Goal: Task Accomplishment & Management: Manage account settings

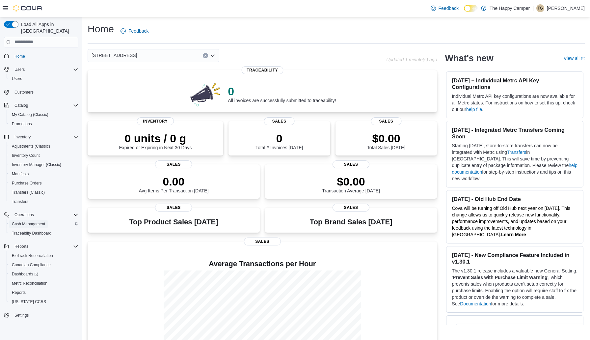
click at [37, 221] on span "Cash Management" at bounding box center [28, 223] width 33 height 5
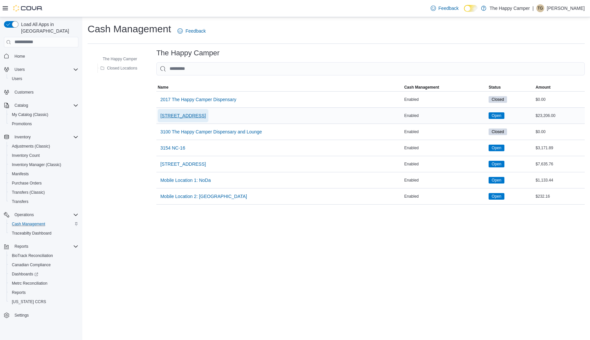
click at [194, 115] on span "[STREET_ADDRESS]" at bounding box center [182, 115] width 45 height 7
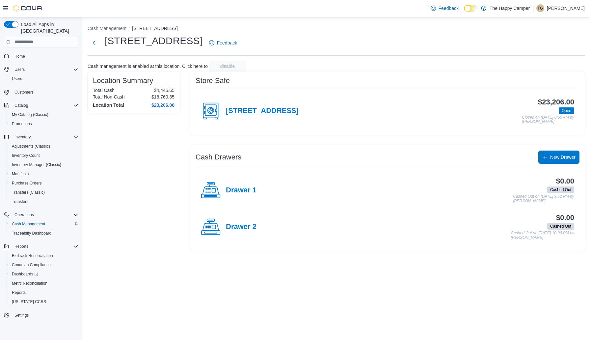
click at [252, 112] on h4 "[STREET_ADDRESS]" at bounding box center [262, 111] width 73 height 9
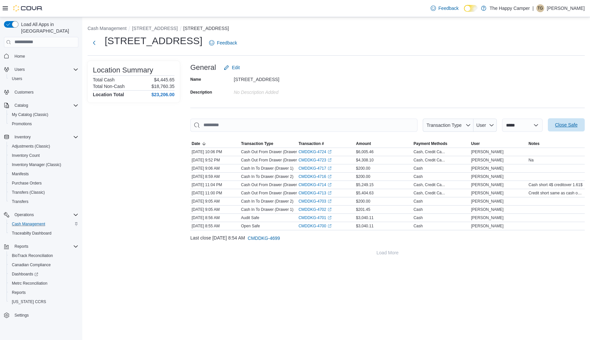
click at [570, 126] on span "Close Safe" at bounding box center [566, 124] width 22 height 7
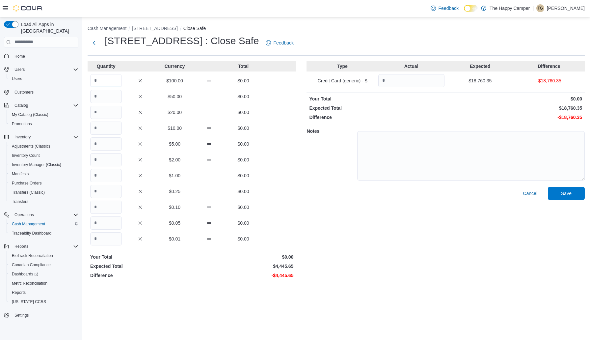
click at [100, 78] on input "Quantity" at bounding box center [106, 80] width 32 height 13
type input "**"
click at [105, 178] on input "Quantity" at bounding box center [106, 175] width 32 height 13
type input "**"
click at [113, 247] on div "Quantity Currency Total ** $100.00 $4,400.00 $50.00 $0.00 $20.00 $0.00 $10.00 $…" at bounding box center [192, 171] width 208 height 220
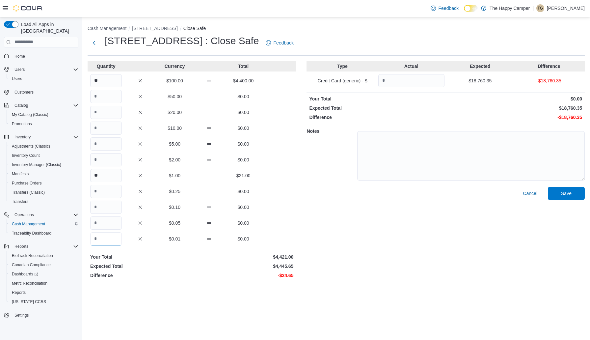
click at [112, 237] on input "Quantity" at bounding box center [106, 238] width 32 height 13
type input "**"
click at [292, 198] on div "Quantity Currency Total ** $100.00 $4,400.00 $50.00 $0.00 $20.00 $0.00 $10.00 $…" at bounding box center [192, 171] width 208 height 220
click at [392, 82] on input "Quantity" at bounding box center [411, 80] width 66 height 13
type input "********"
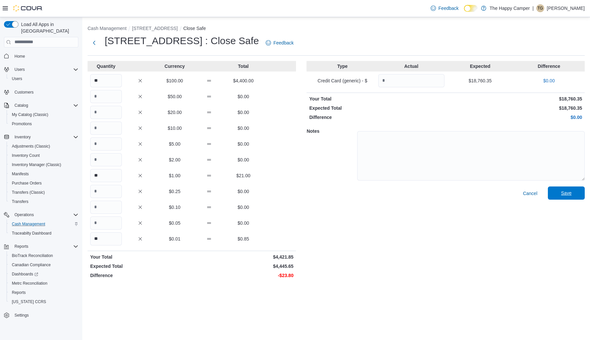
click at [558, 191] on span "Save" at bounding box center [565, 192] width 29 height 13
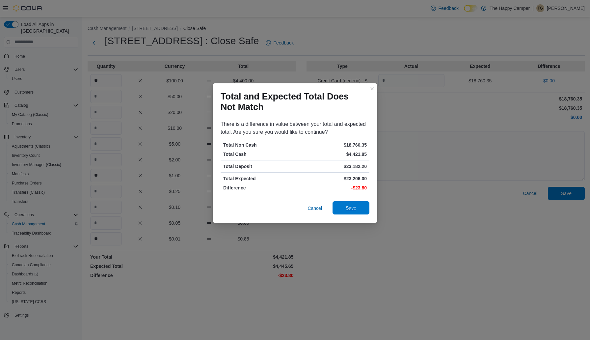
click at [348, 210] on span "Save" at bounding box center [350, 207] width 11 height 7
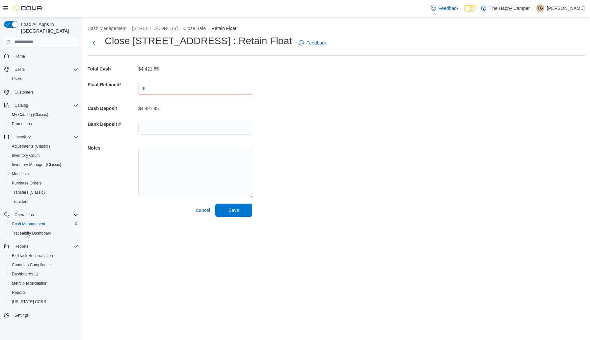
click at [162, 87] on input "text" at bounding box center [195, 88] width 114 height 13
type input "*******"
click at [227, 207] on span "Save" at bounding box center [233, 209] width 29 height 13
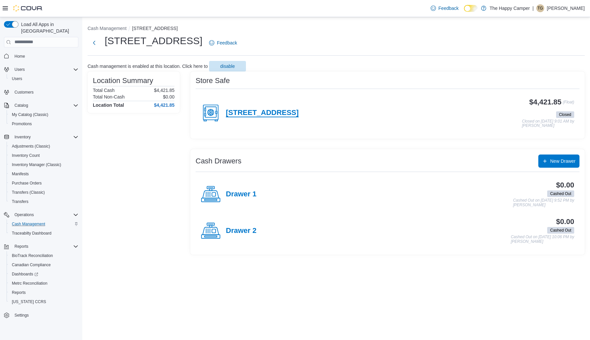
click at [269, 113] on h4 "[STREET_ADDRESS]" at bounding box center [262, 113] width 73 height 9
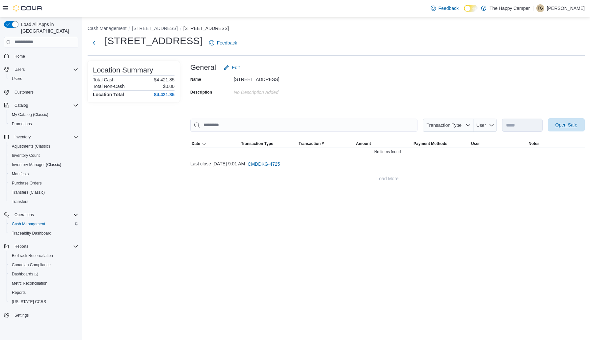
click at [571, 126] on span "Open Safe" at bounding box center [566, 124] width 22 height 7
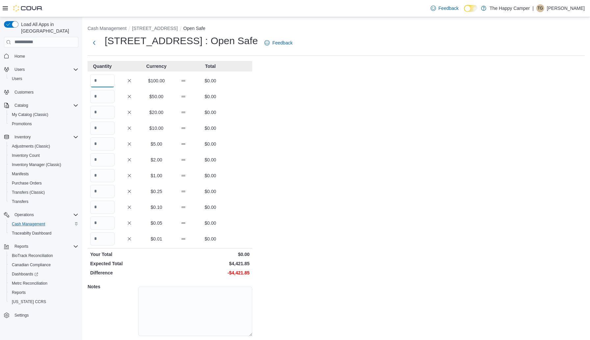
click at [106, 84] on input "Quantity" at bounding box center [102, 80] width 24 height 13
type input "**"
click at [102, 176] on input "Quantity" at bounding box center [102, 175] width 24 height 13
type input "**"
click at [97, 238] on input "Quantity" at bounding box center [102, 238] width 24 height 13
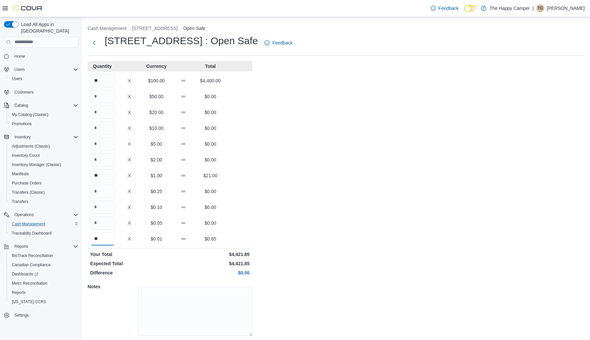
type input "**"
click at [388, 177] on div "Cash Management 2918 North Davidson St Open Safe 2918 North Davidson St : Open …" at bounding box center [335, 188] width 507 height 343
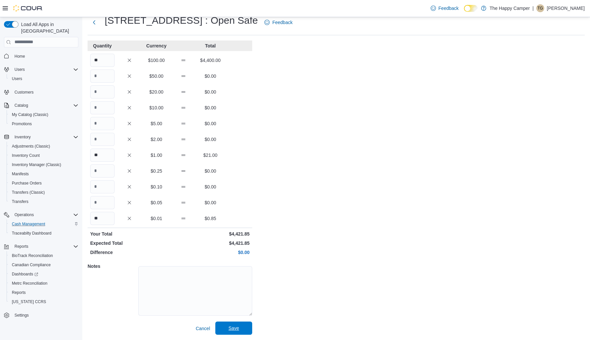
click at [234, 329] on span "Save" at bounding box center [233, 327] width 11 height 7
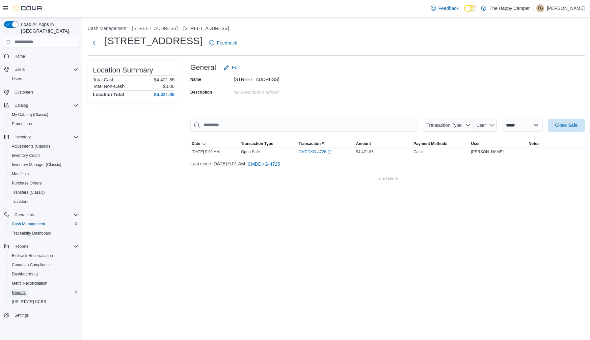
click at [21, 290] on span "Reports" at bounding box center [19, 292] width 14 height 5
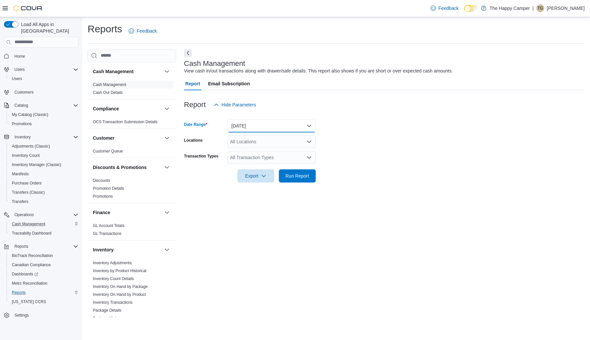
click at [258, 128] on button "Today" at bounding box center [271, 125] width 88 height 13
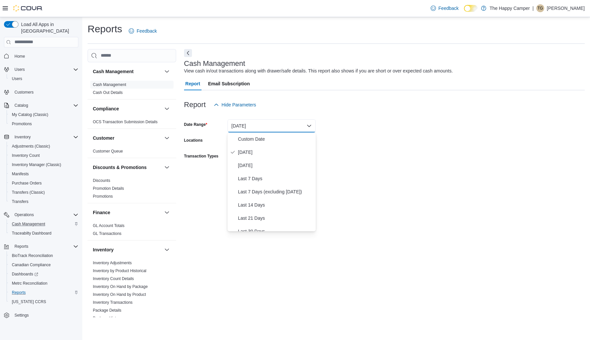
click at [351, 163] on form "Date Range Today Locations All Locations Transaction Types All Transaction Type…" at bounding box center [384, 146] width 400 height 71
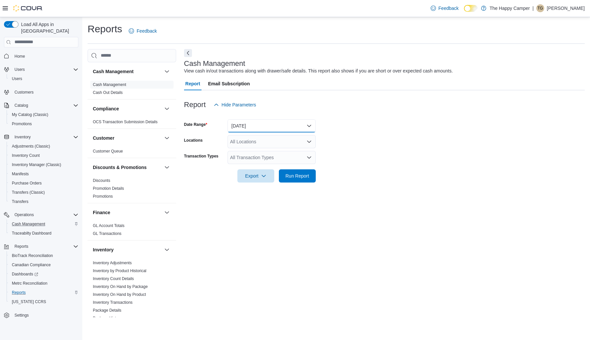
click at [290, 132] on button "Today" at bounding box center [271, 125] width 88 height 13
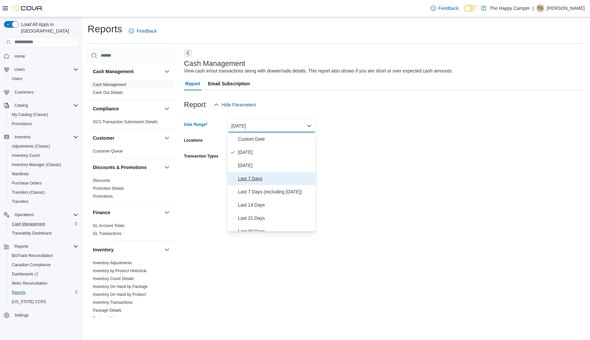
click at [262, 175] on span "Last 7 Days" at bounding box center [275, 178] width 75 height 8
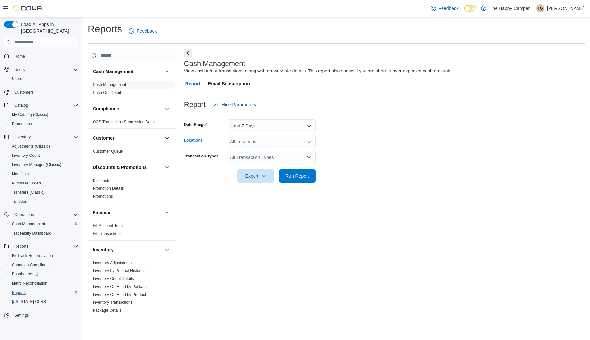
click at [268, 144] on div "All Locations" at bounding box center [271, 141] width 88 height 13
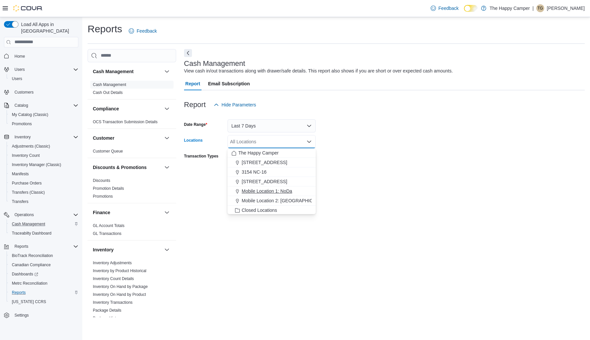
click at [261, 189] on span "Mobile Location 1: NoDa" at bounding box center [266, 191] width 50 height 7
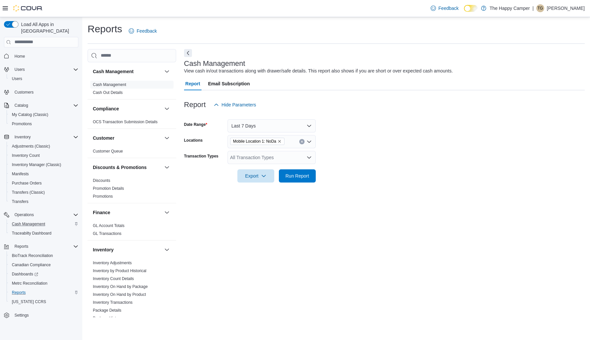
click at [325, 164] on div at bounding box center [384, 166] width 400 height 5
click at [300, 178] on span "Run Report" at bounding box center [297, 175] width 24 height 7
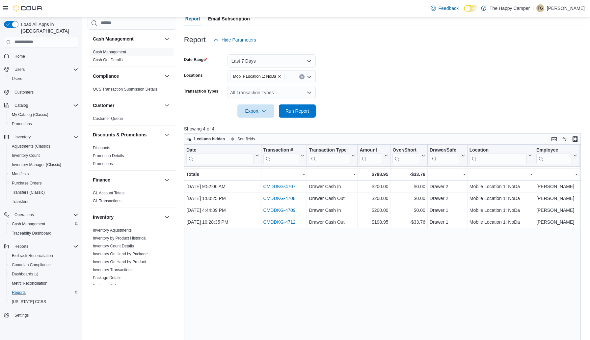
scroll to position [65, 0]
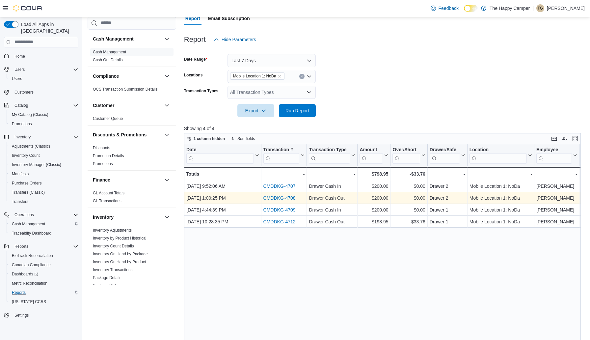
click at [282, 198] on link "CMDDKG-4708" at bounding box center [279, 197] width 32 height 5
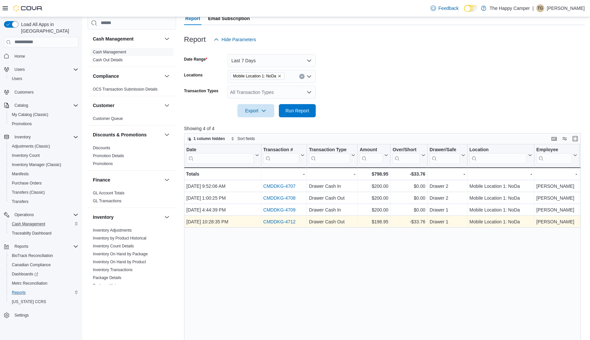
click at [269, 222] on link "CMDDKG-4712" at bounding box center [279, 221] width 32 height 5
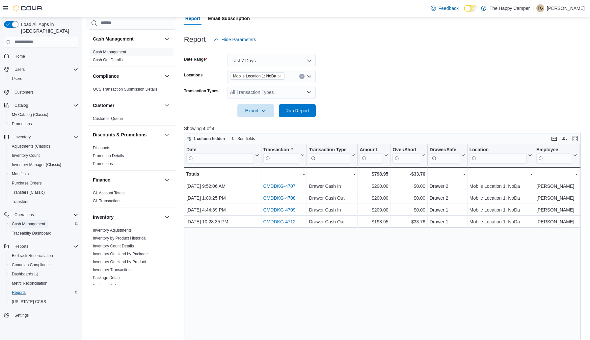
click at [27, 221] on span "Cash Management" at bounding box center [28, 223] width 33 height 5
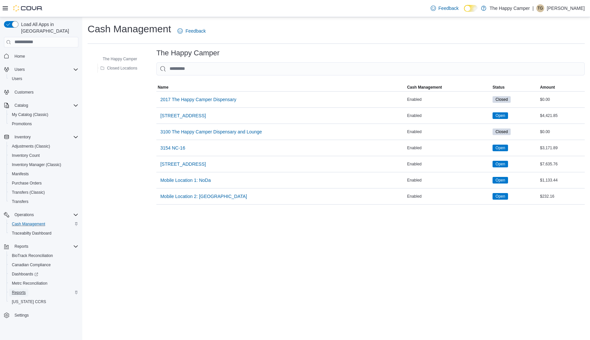
click at [21, 290] on span "Reports" at bounding box center [19, 292] width 14 height 5
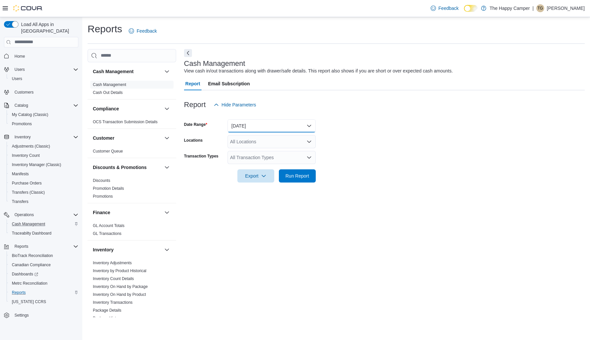
click at [264, 131] on button "Today" at bounding box center [271, 125] width 88 height 13
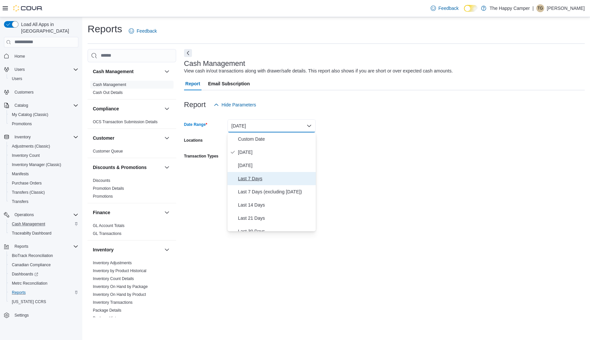
click at [251, 178] on span "Last 7 Days" at bounding box center [275, 178] width 75 height 8
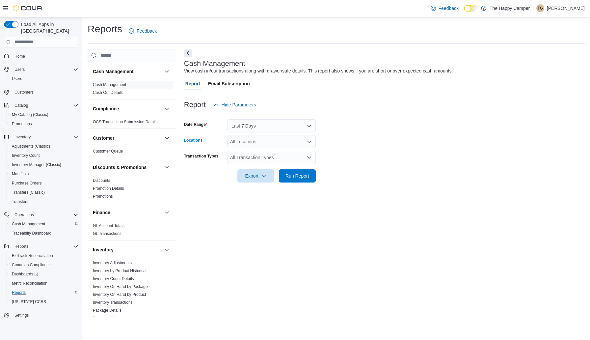
click at [274, 142] on div "All Locations" at bounding box center [271, 141] width 88 height 13
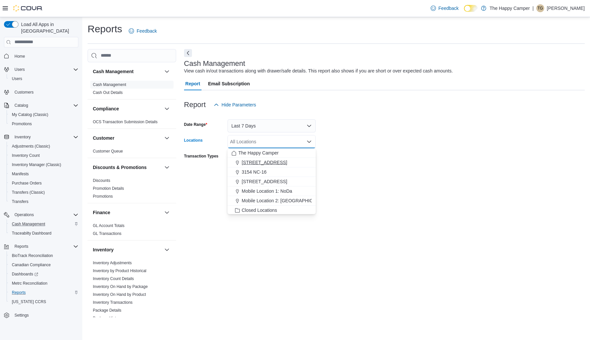
click at [267, 163] on span "[STREET_ADDRESS]" at bounding box center [263, 162] width 45 height 7
click at [378, 125] on form "Date Range Last 7 Days Locations 2918 North Davidson St Combo box. Selected. 29…" at bounding box center [384, 146] width 400 height 71
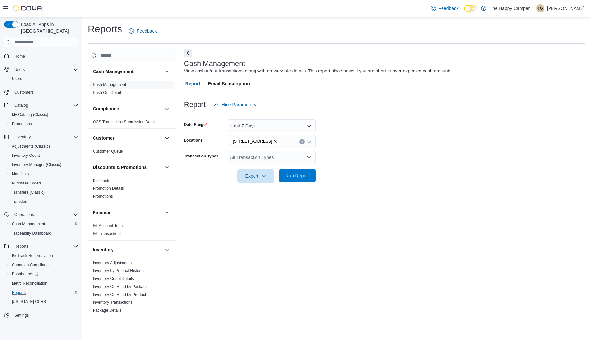
click at [303, 176] on span "Run Report" at bounding box center [297, 175] width 24 height 7
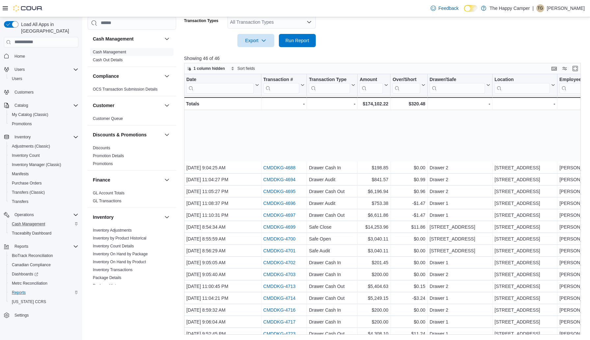
scroll to position [320, 0]
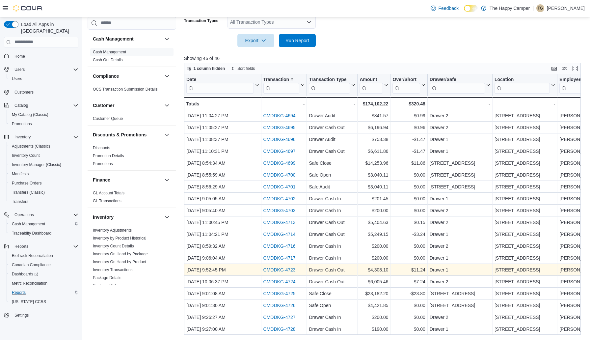
click at [289, 269] on link "CMDDKG-4723" at bounding box center [279, 269] width 32 height 5
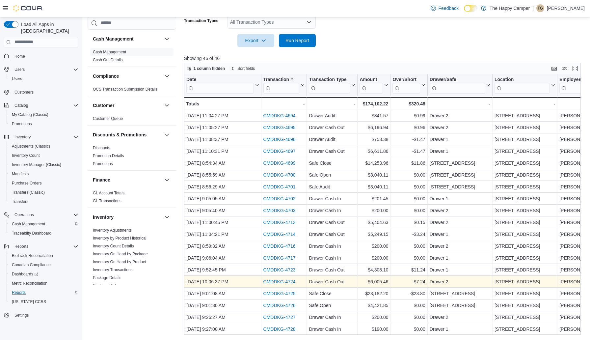
click at [293, 280] on link "CMDDKG-4724" at bounding box center [279, 281] width 32 height 5
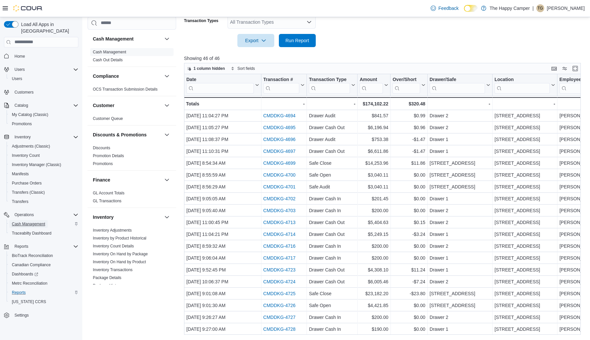
click at [38, 221] on span "Cash Management" at bounding box center [28, 223] width 33 height 5
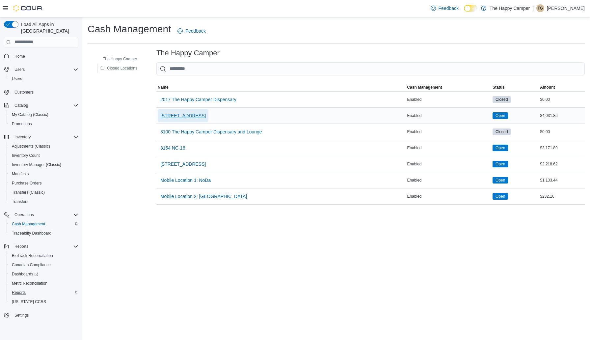
click at [187, 115] on span "[STREET_ADDRESS]" at bounding box center [182, 115] width 45 height 7
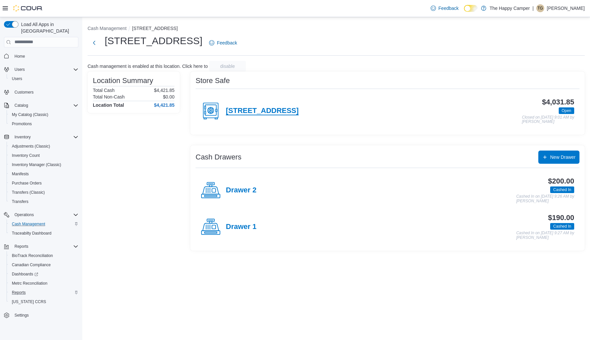
click at [250, 108] on h4 "[STREET_ADDRESS]" at bounding box center [262, 111] width 73 height 9
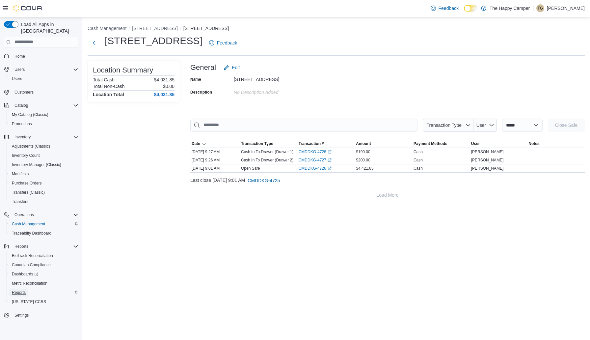
click at [19, 290] on span "Reports" at bounding box center [19, 292] width 14 height 5
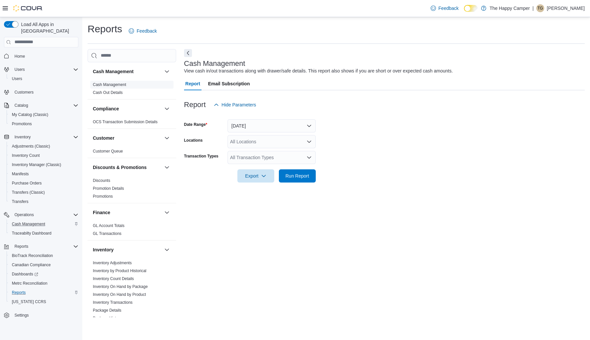
click at [121, 86] on link "Cash Management" at bounding box center [109, 84] width 33 height 5
click at [34, 220] on span "Cash Management" at bounding box center [28, 224] width 33 height 8
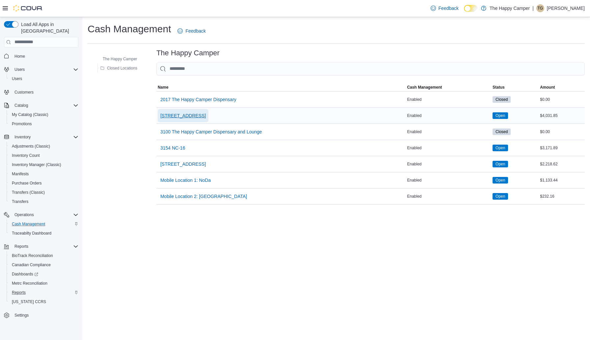
click at [194, 116] on span "[STREET_ADDRESS]" at bounding box center [182, 115] width 45 height 7
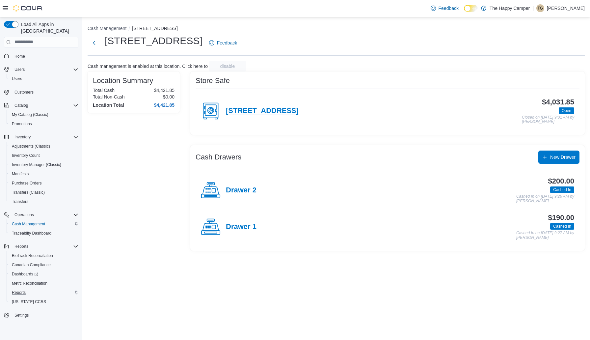
click at [249, 110] on h4 "[STREET_ADDRESS]" at bounding box center [262, 111] width 73 height 9
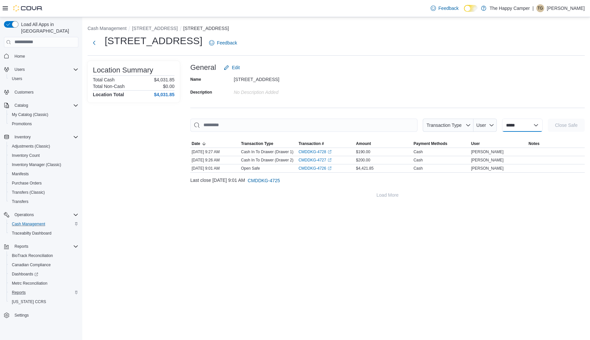
click at [509, 131] on select "**********" at bounding box center [522, 124] width 40 height 13
select select "**********"
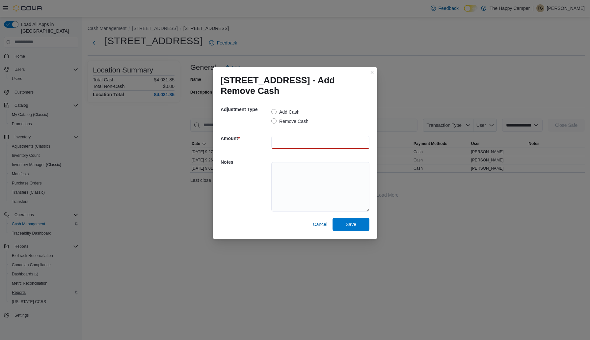
click at [291, 142] on input "number" at bounding box center [320, 142] width 98 height 13
type input "**"
click at [288, 164] on textarea at bounding box center [320, 186] width 98 height 49
type textarea "**********"
click at [346, 224] on span "Save" at bounding box center [350, 223] width 11 height 7
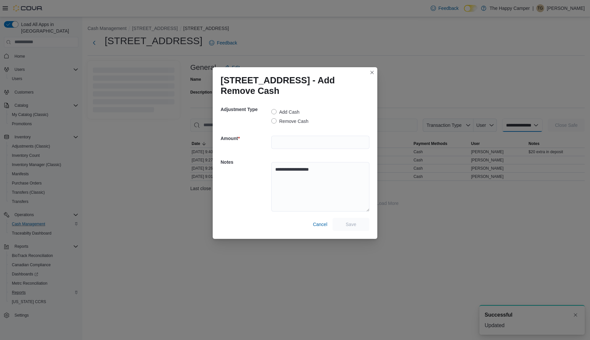
select select
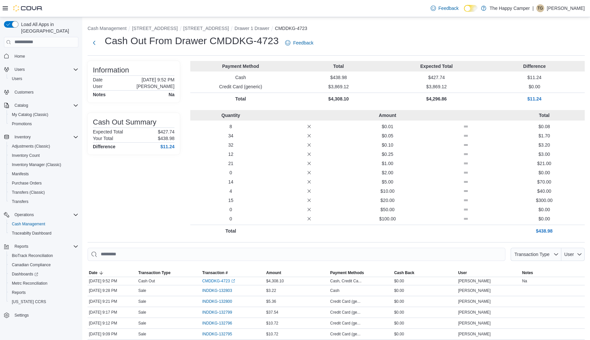
click at [166, 131] on p "$427.74" at bounding box center [166, 131] width 17 height 5
copy p "427.74"
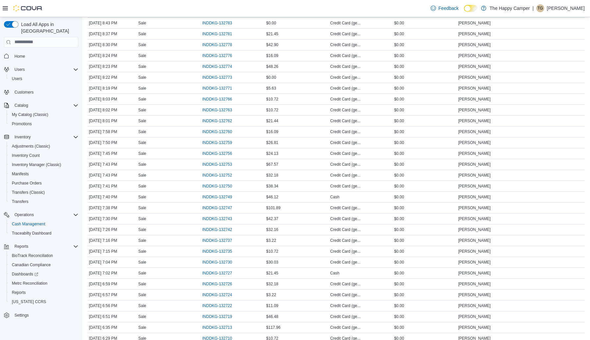
scroll to position [48, 0]
